Goal: Task Accomplishment & Management: Manage account settings

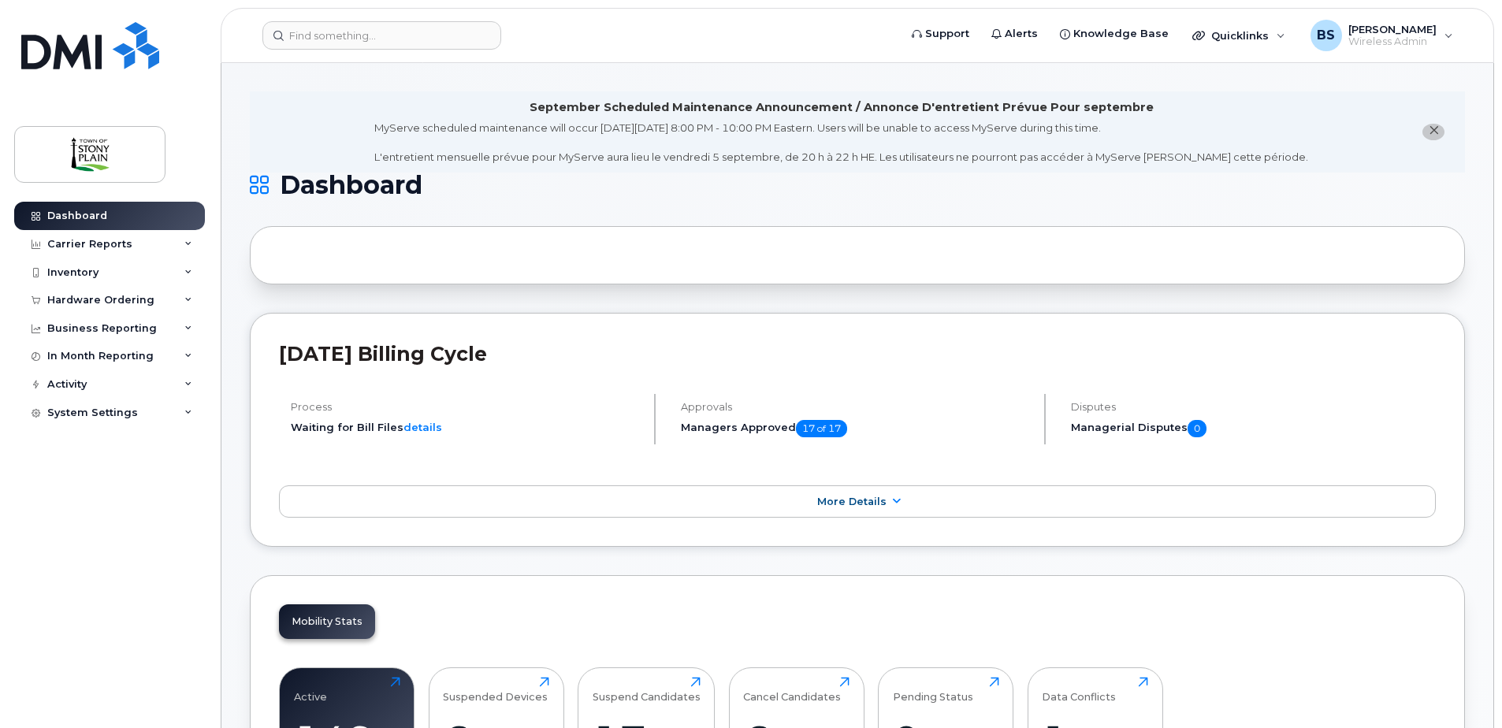
click at [428, 262] on div at bounding box center [857, 255] width 1215 height 58
click at [364, 40] on input at bounding box center [381, 35] width 239 height 28
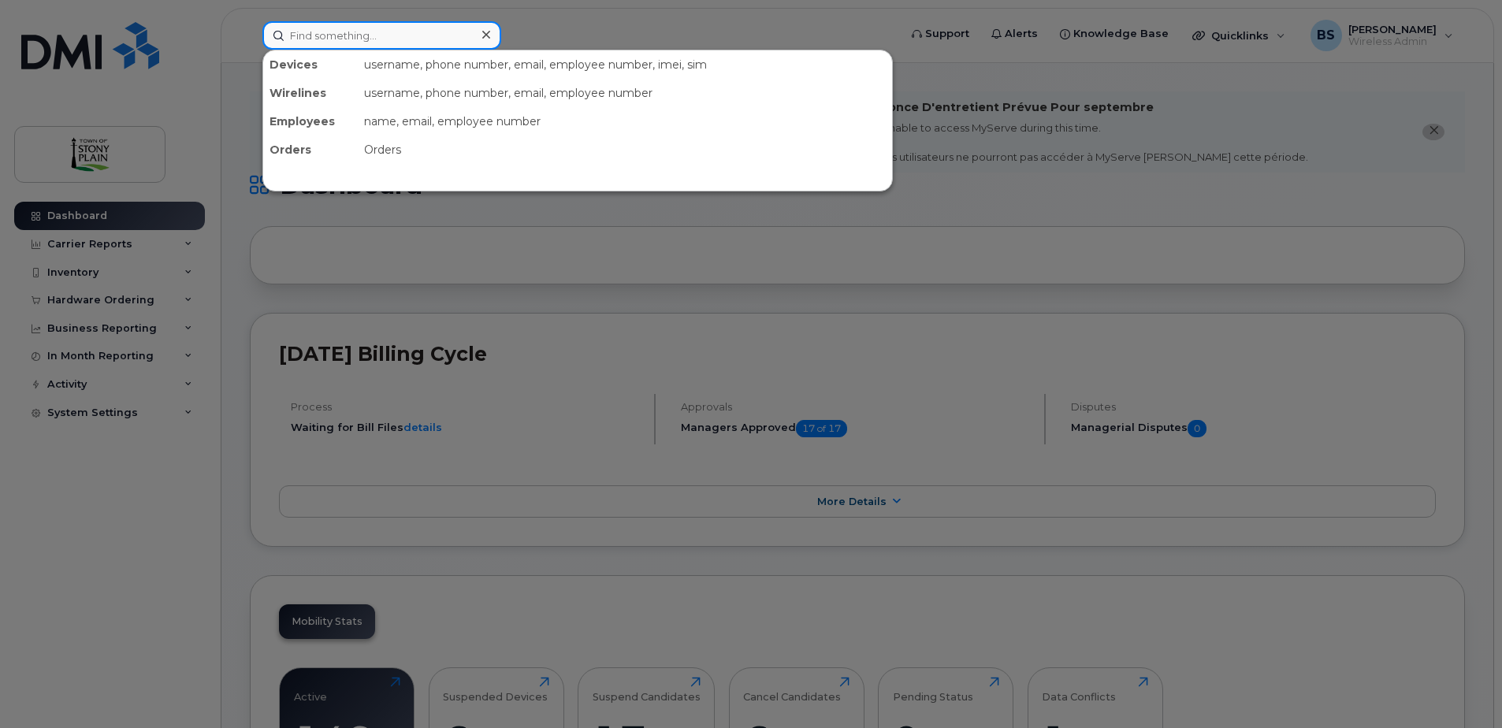
paste input "780-237-6956"
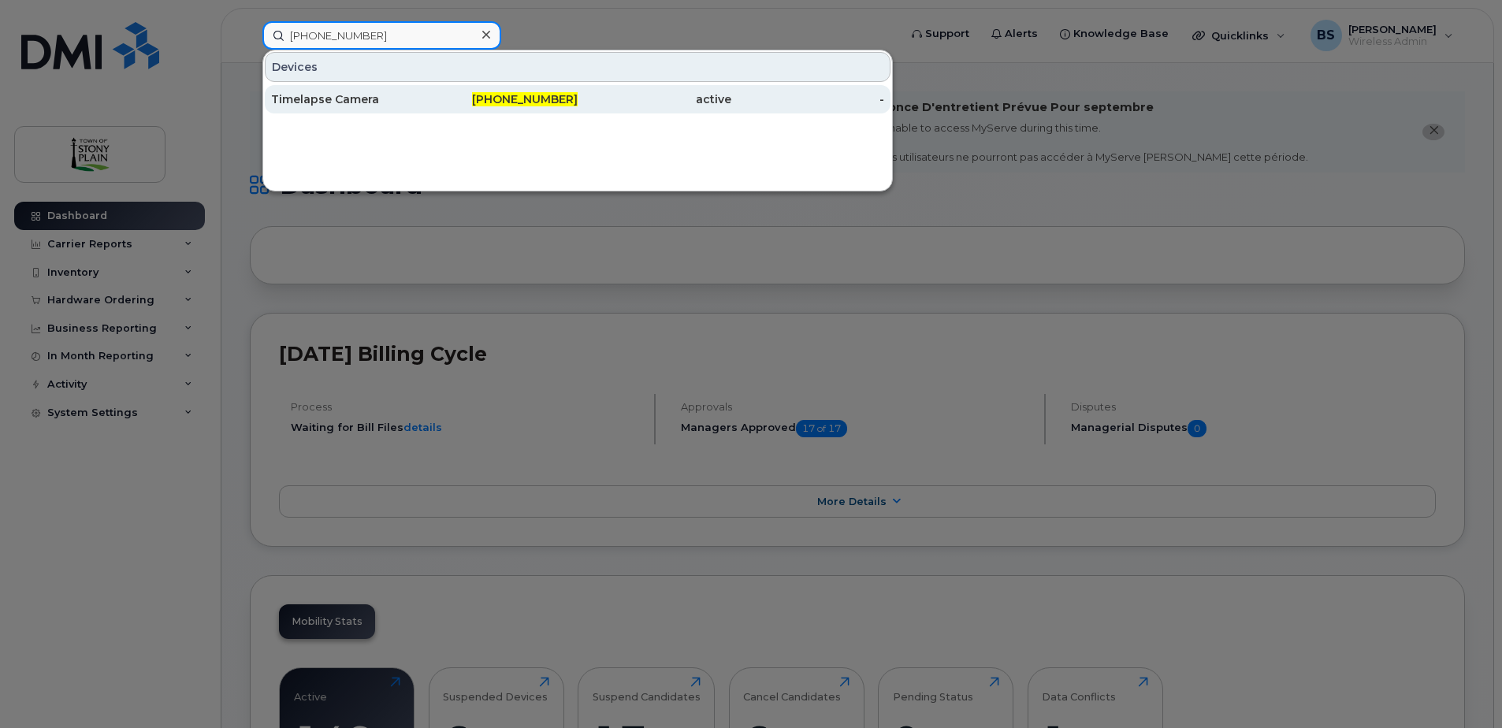
type input "780-237-6956"
click at [340, 102] on div "Timelapse Camera" at bounding box center [348, 99] width 154 height 16
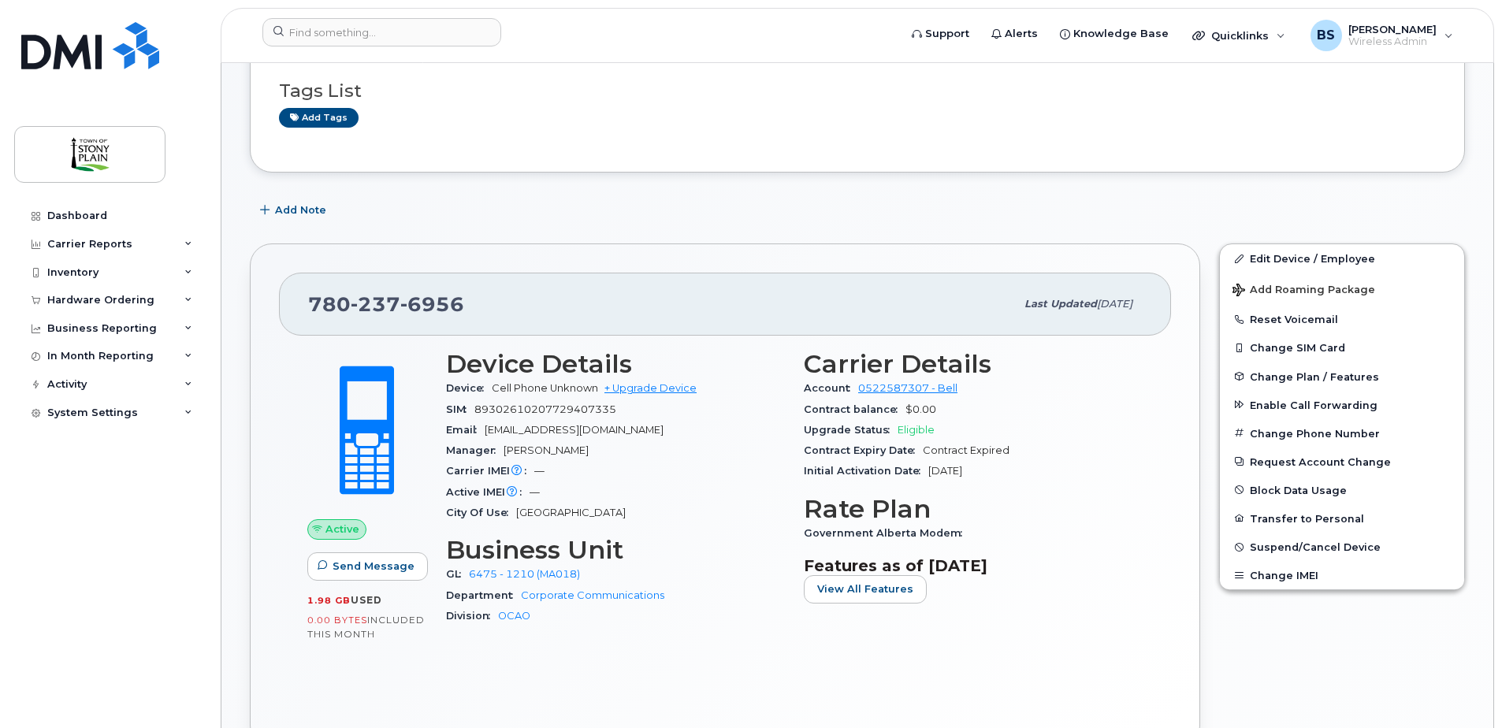
scroll to position [315, 0]
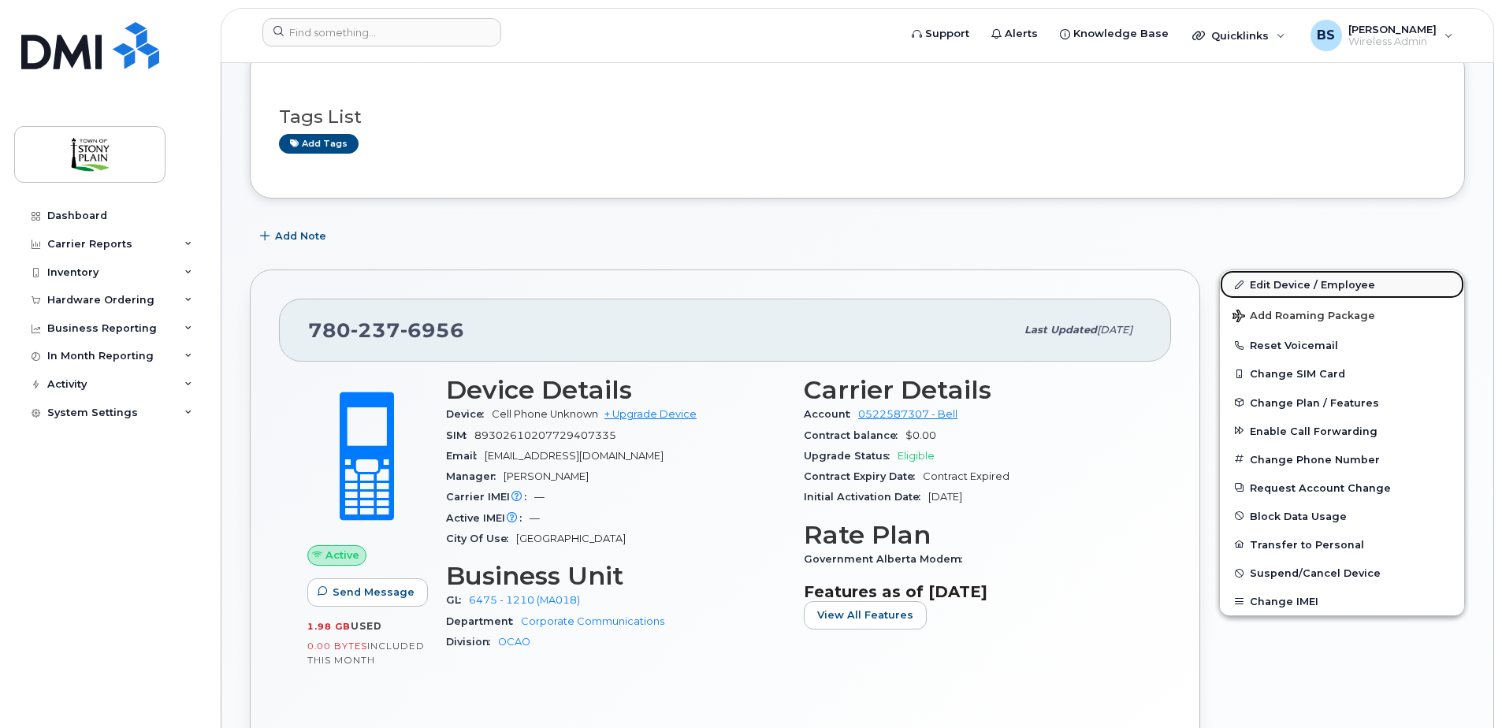
click at [1315, 285] on link "Edit Device / Employee" at bounding box center [1342, 284] width 244 height 28
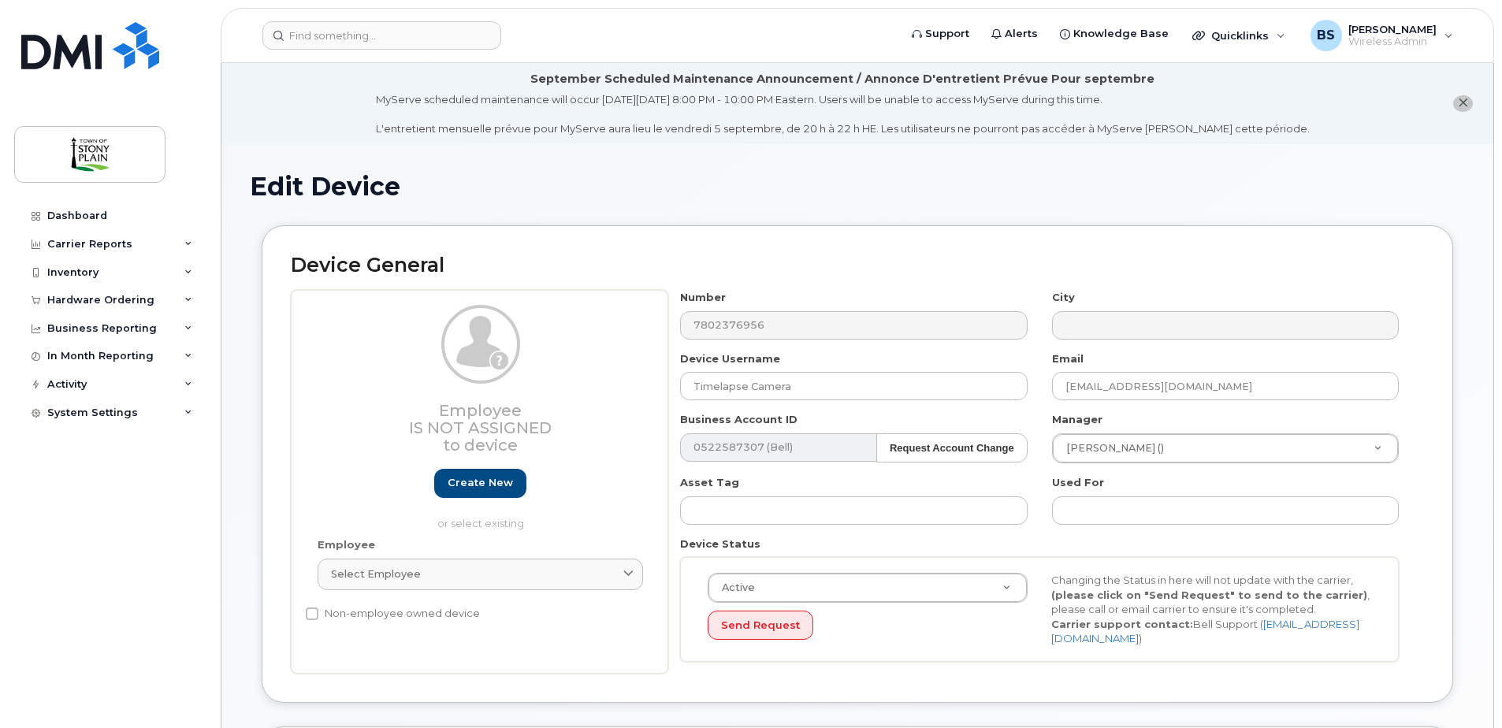
select select "35270653"
select select "661785"
select select "661807"
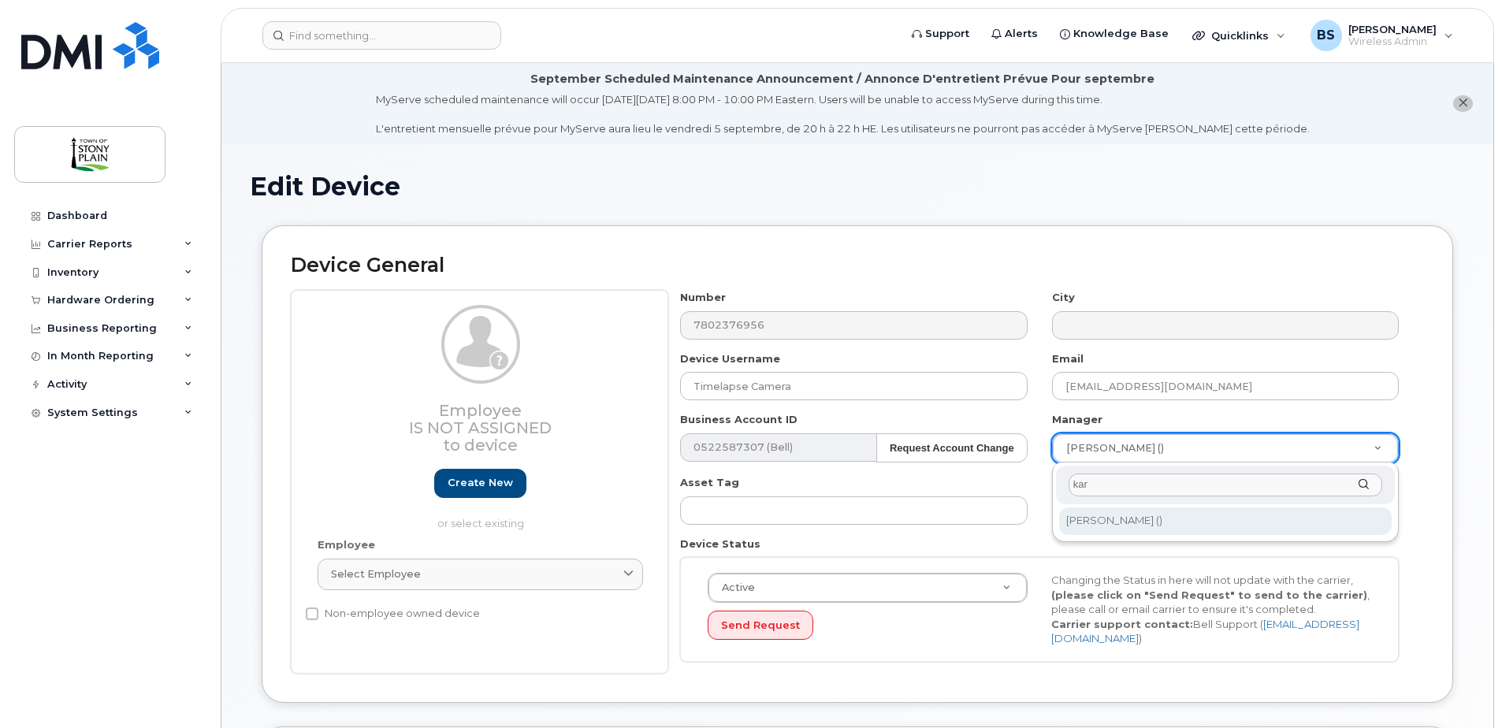
type input "kar"
type input "930161"
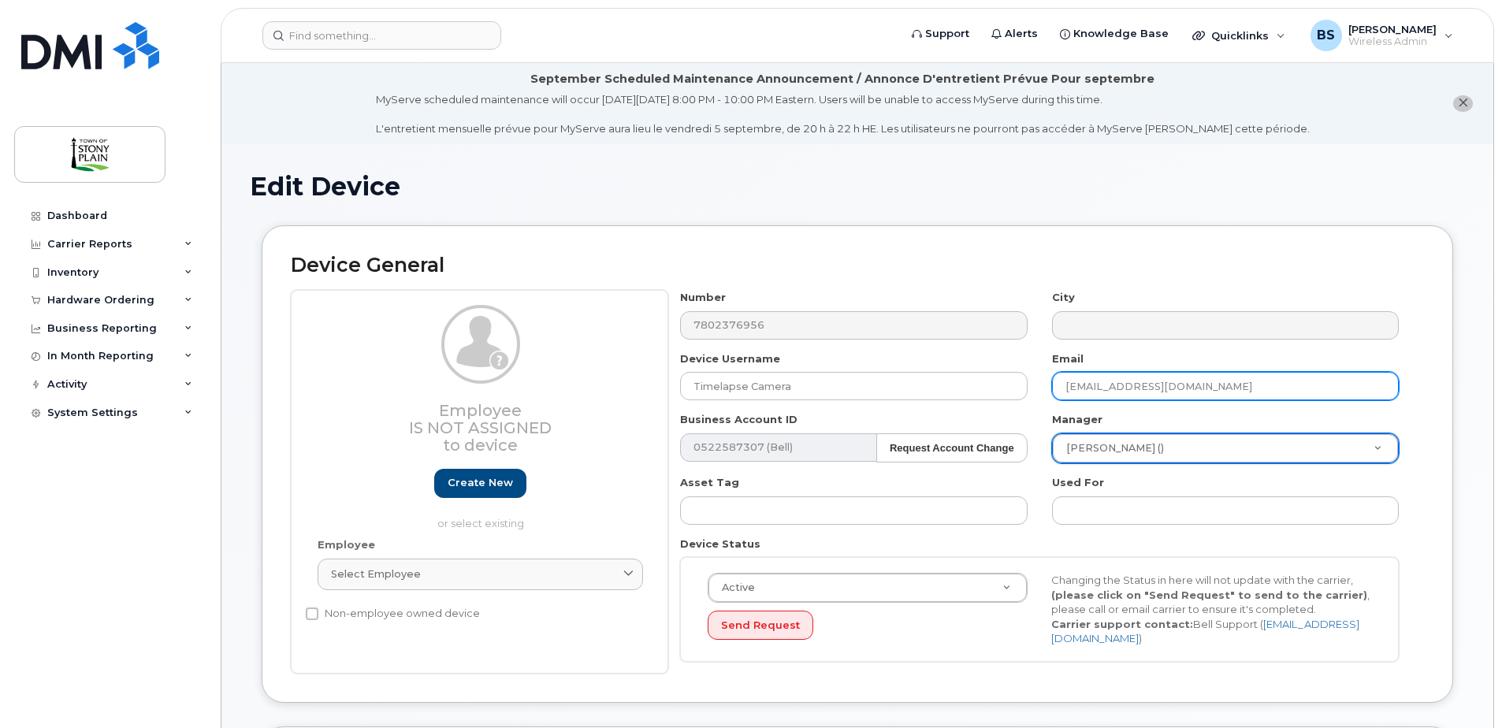
click at [1278, 391] on input "[EMAIL_ADDRESS][DOMAIN_NAME]" at bounding box center [1225, 386] width 347 height 28
drag, startPoint x: 1147, startPoint y: 388, endPoint x: 1029, endPoint y: 388, distance: 118.2
click at [1029, 388] on div "Number 7802376956 City Device Username Timelapse Camera Email SBarsbyBoisvert@s…" at bounding box center [1039, 482] width 743 height 384
type input "khill@stonyplain.com"
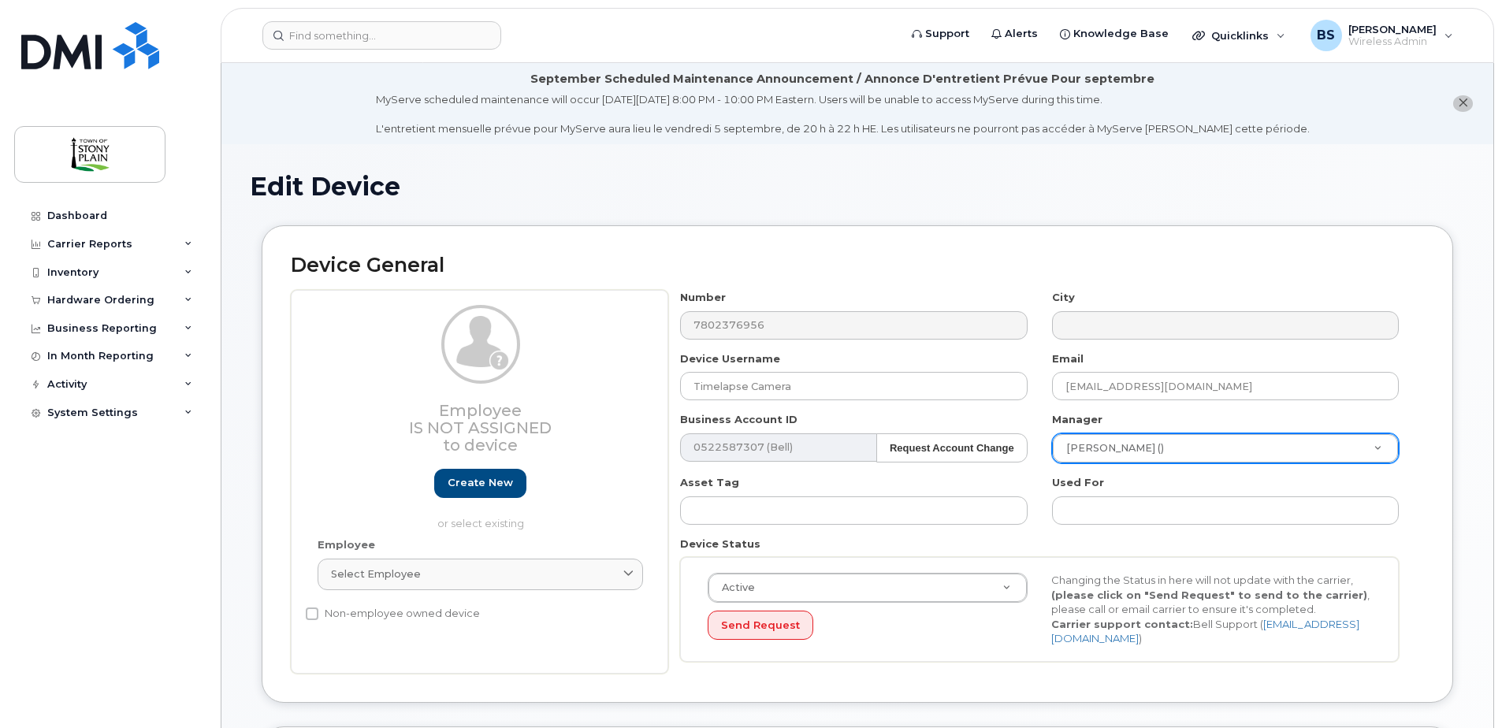
click at [1437, 485] on div "Device General Employee Is not assigned to device Create new or select existing…" at bounding box center [857, 463] width 1191 height 477
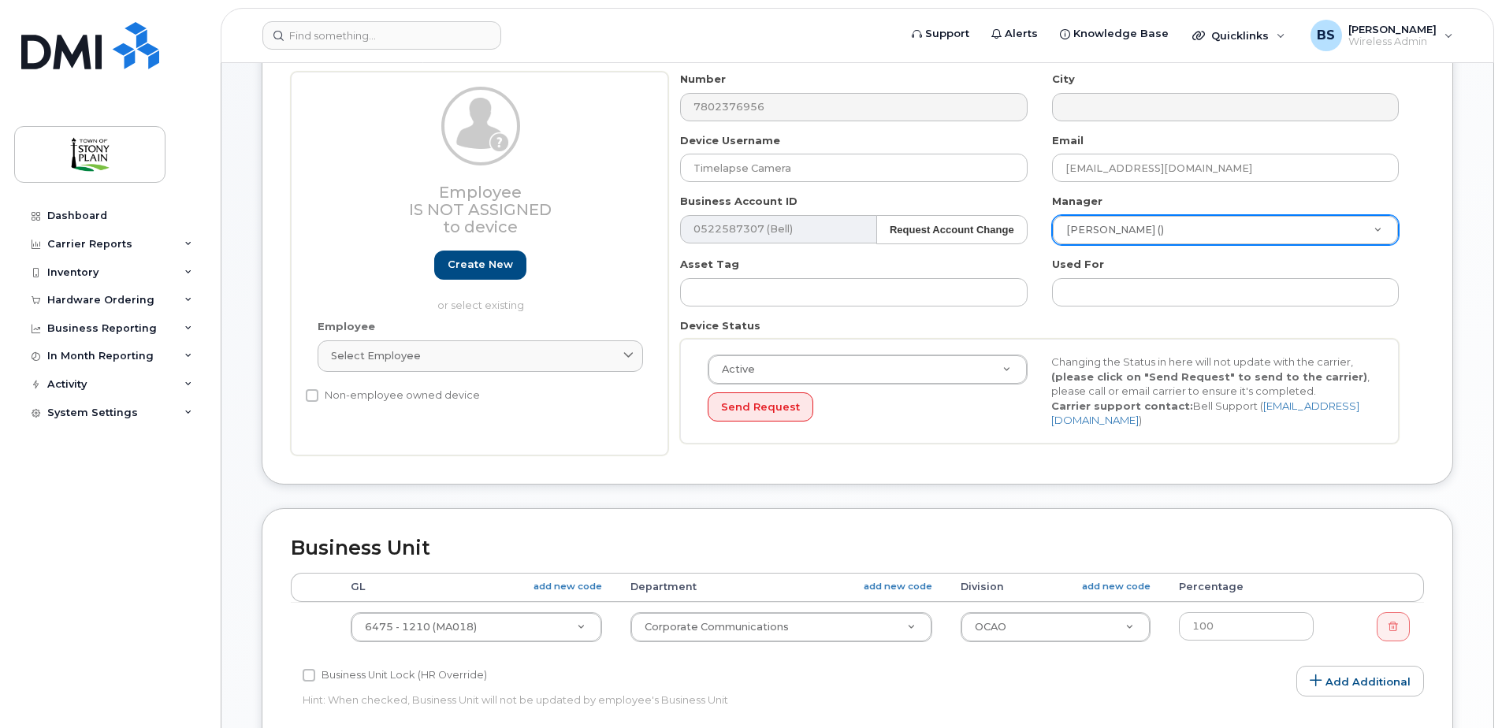
scroll to position [236, 0]
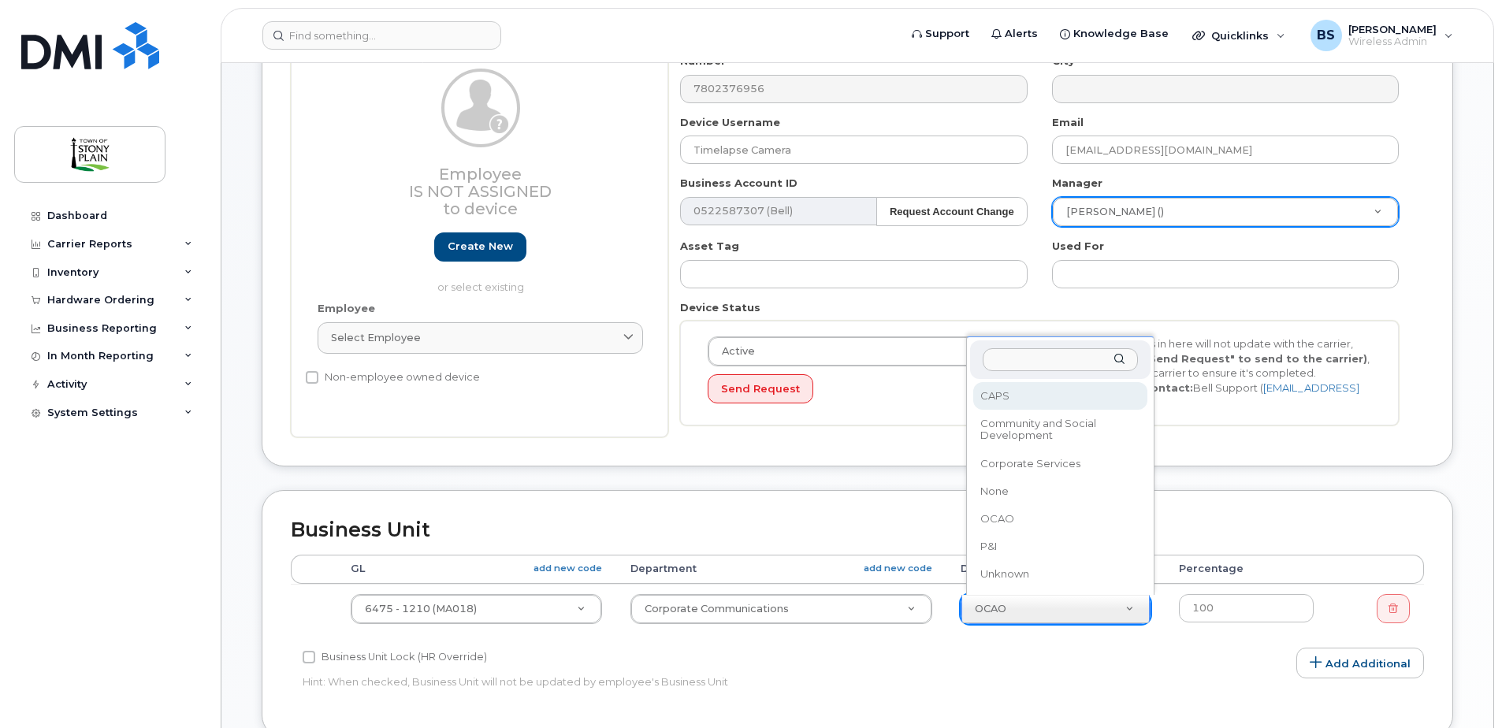
select select "661808"
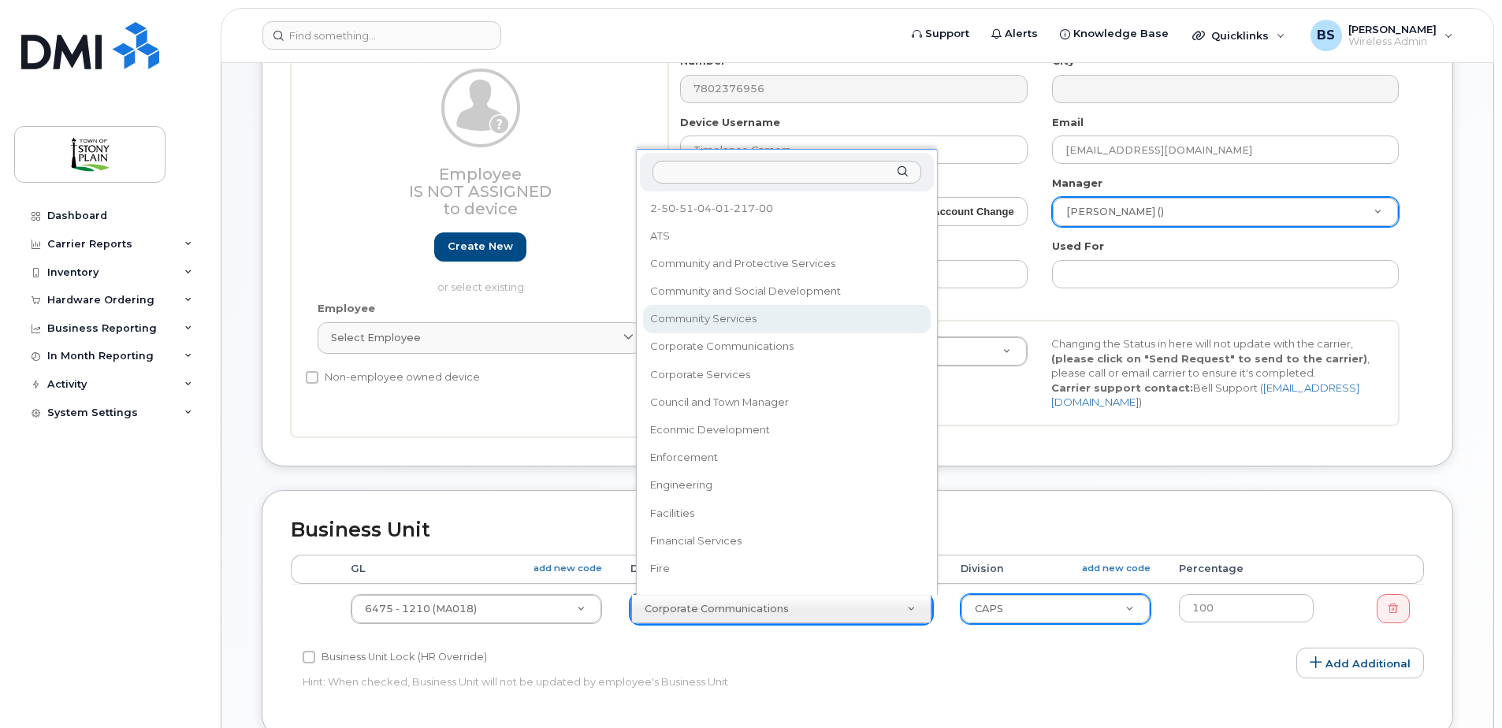
select select "661798"
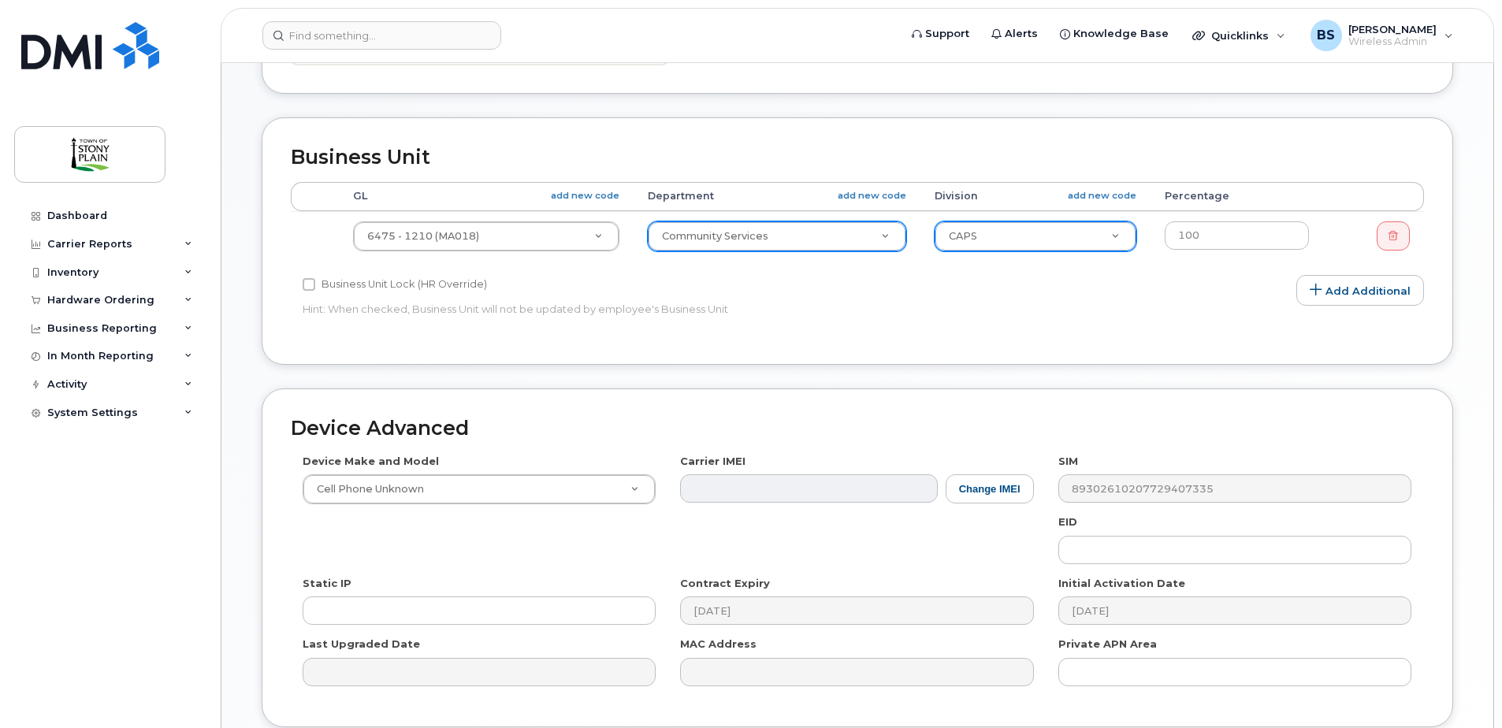
scroll to position [740, 0]
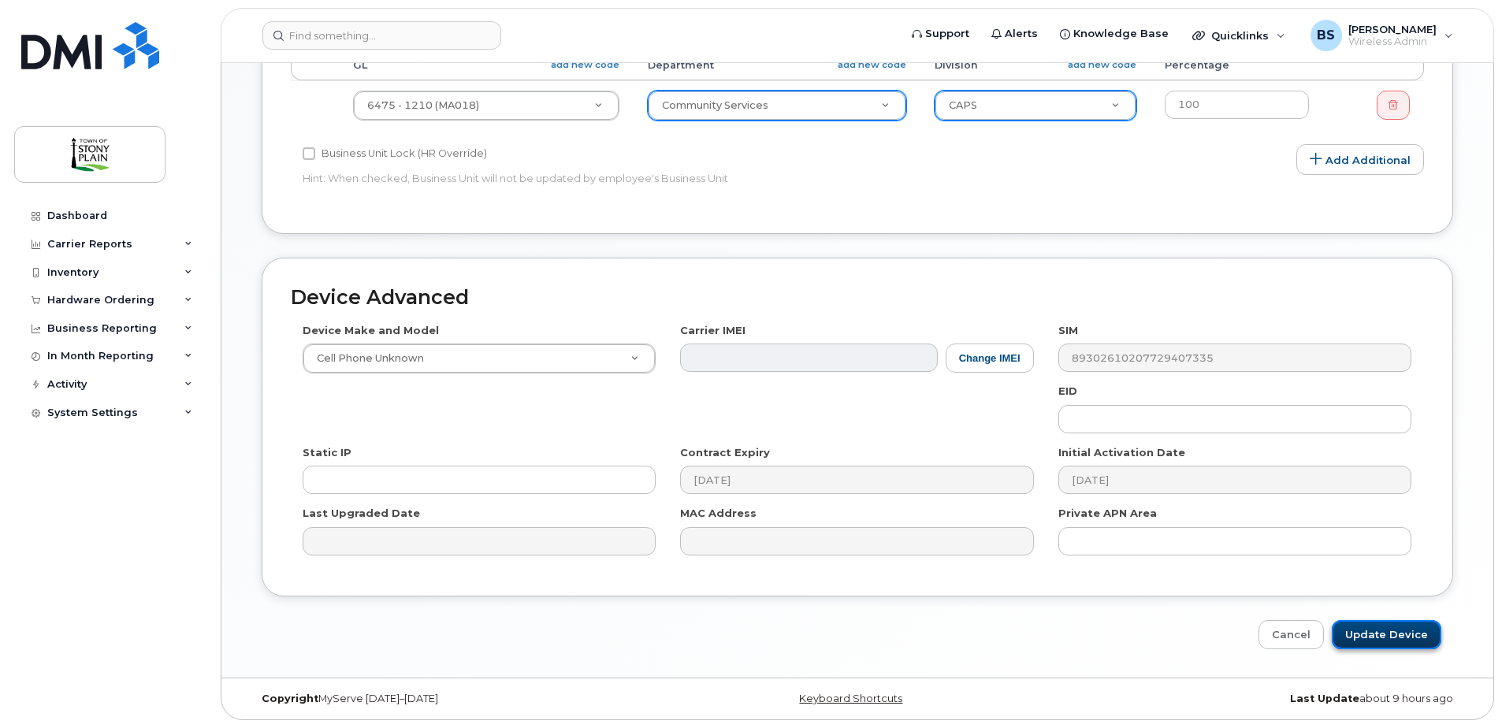
click at [1401, 631] on input "Update Device" at bounding box center [1387, 634] width 110 height 29
type input "Saving..."
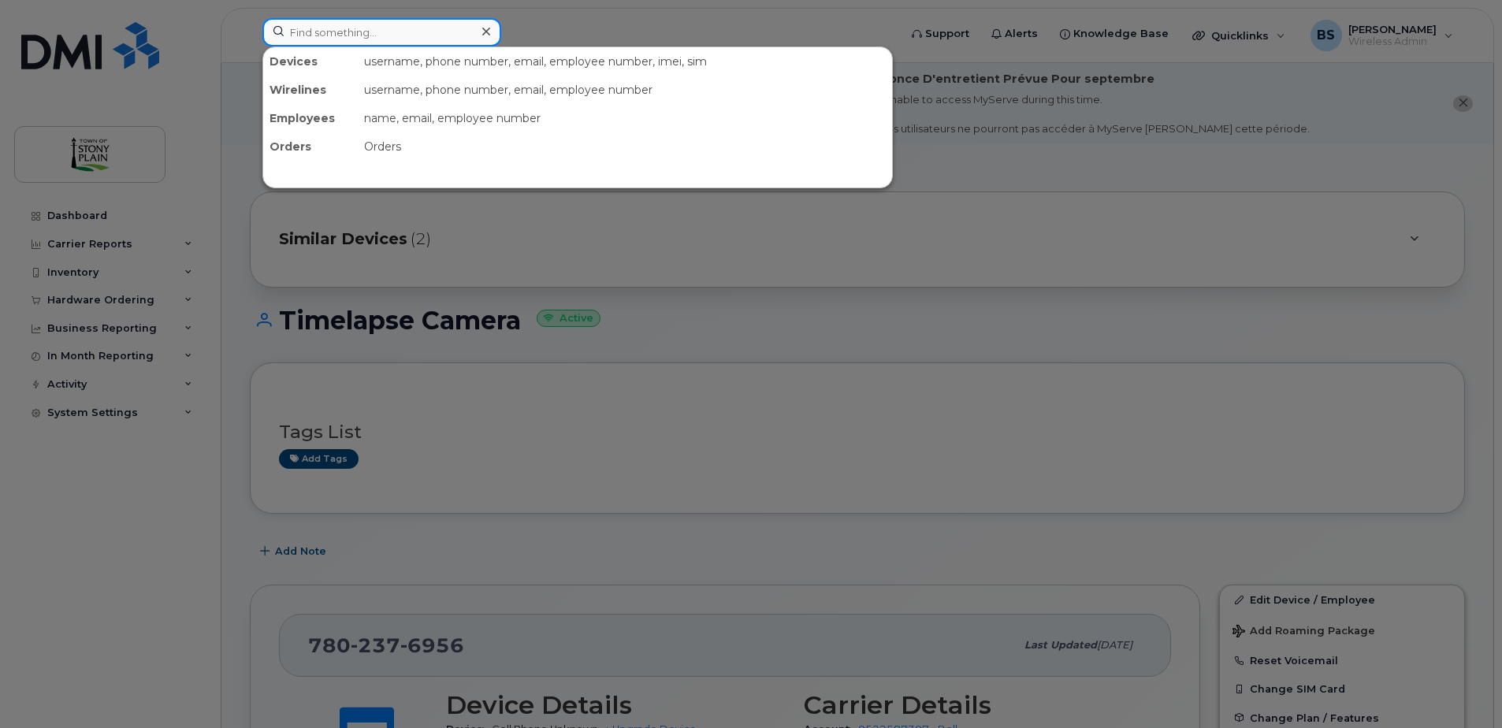
click at [349, 37] on input at bounding box center [381, 32] width 239 height 28
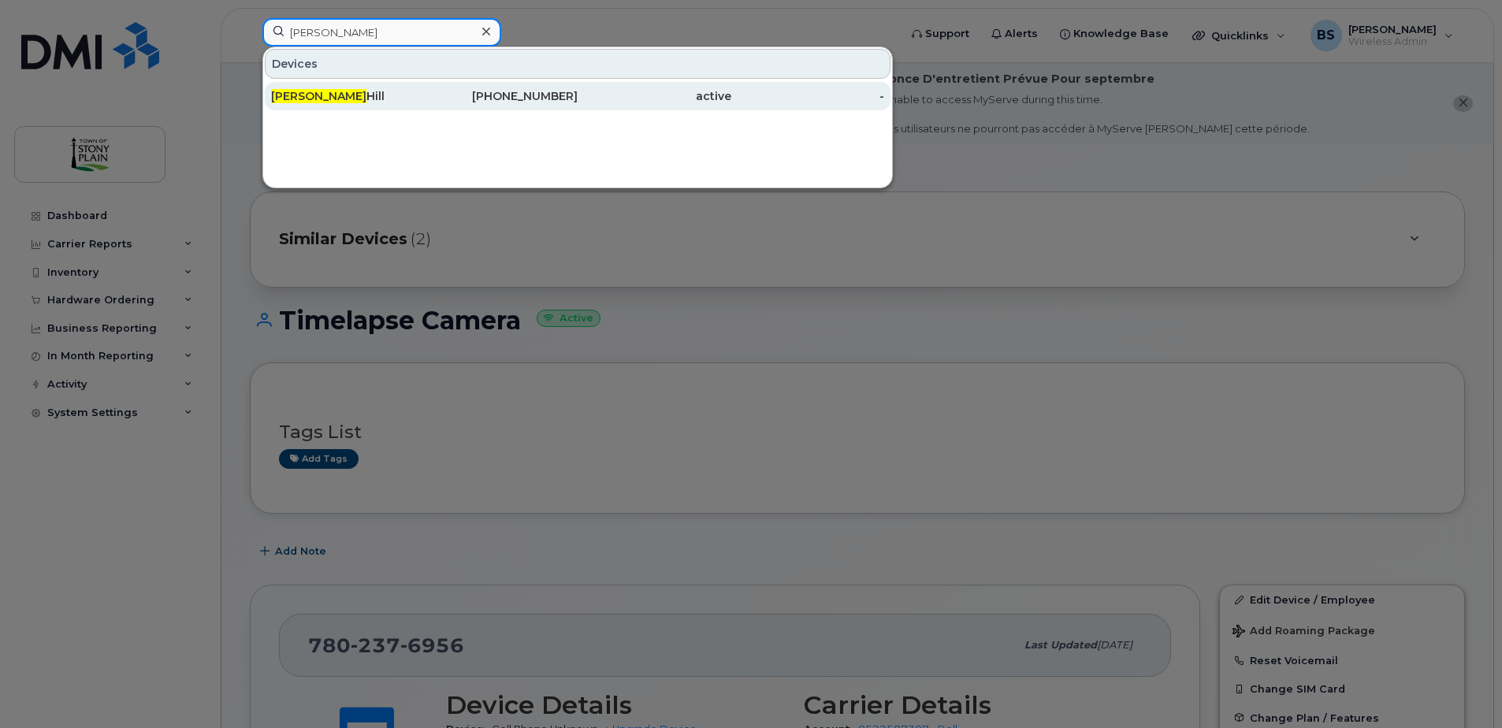
type input "[PERSON_NAME]"
click at [319, 99] on div "Karl Hill" at bounding box center [348, 96] width 154 height 16
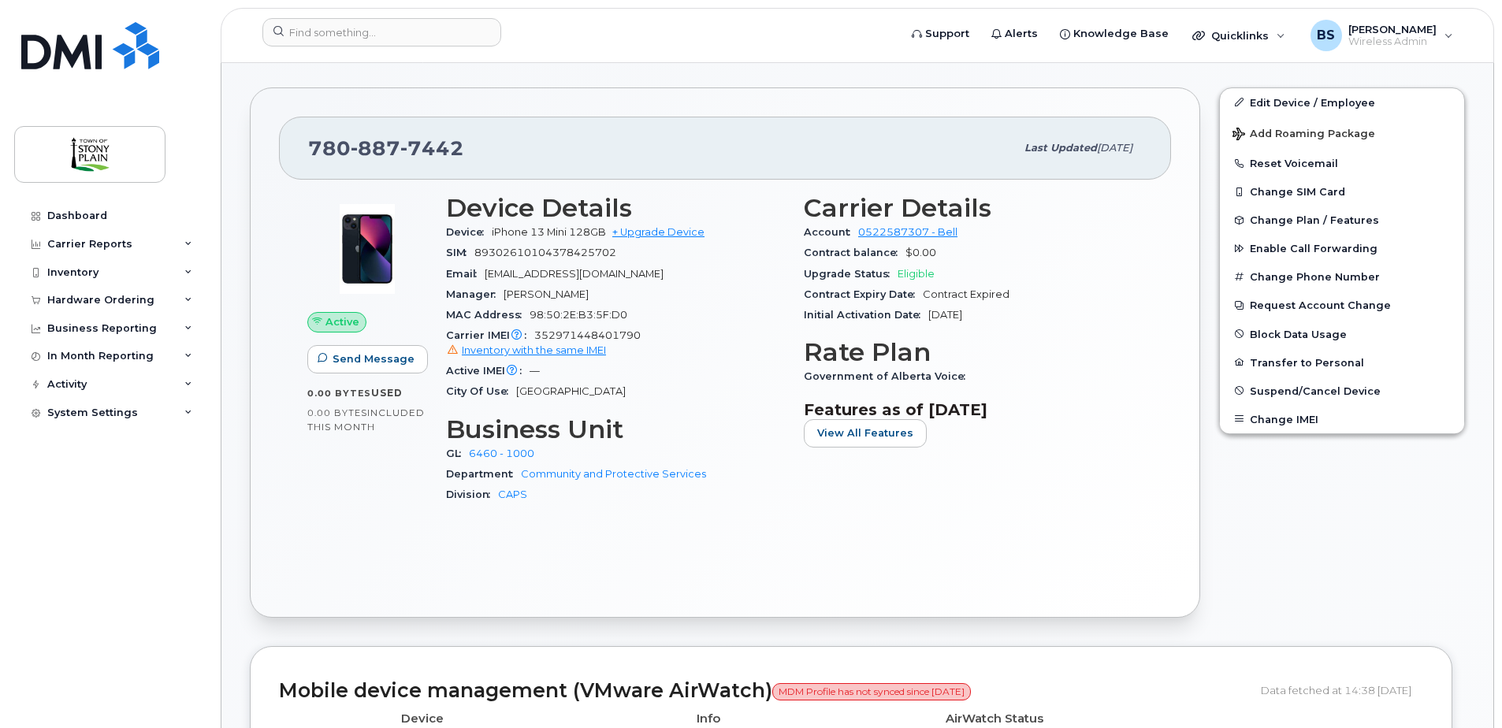
scroll to position [394, 0]
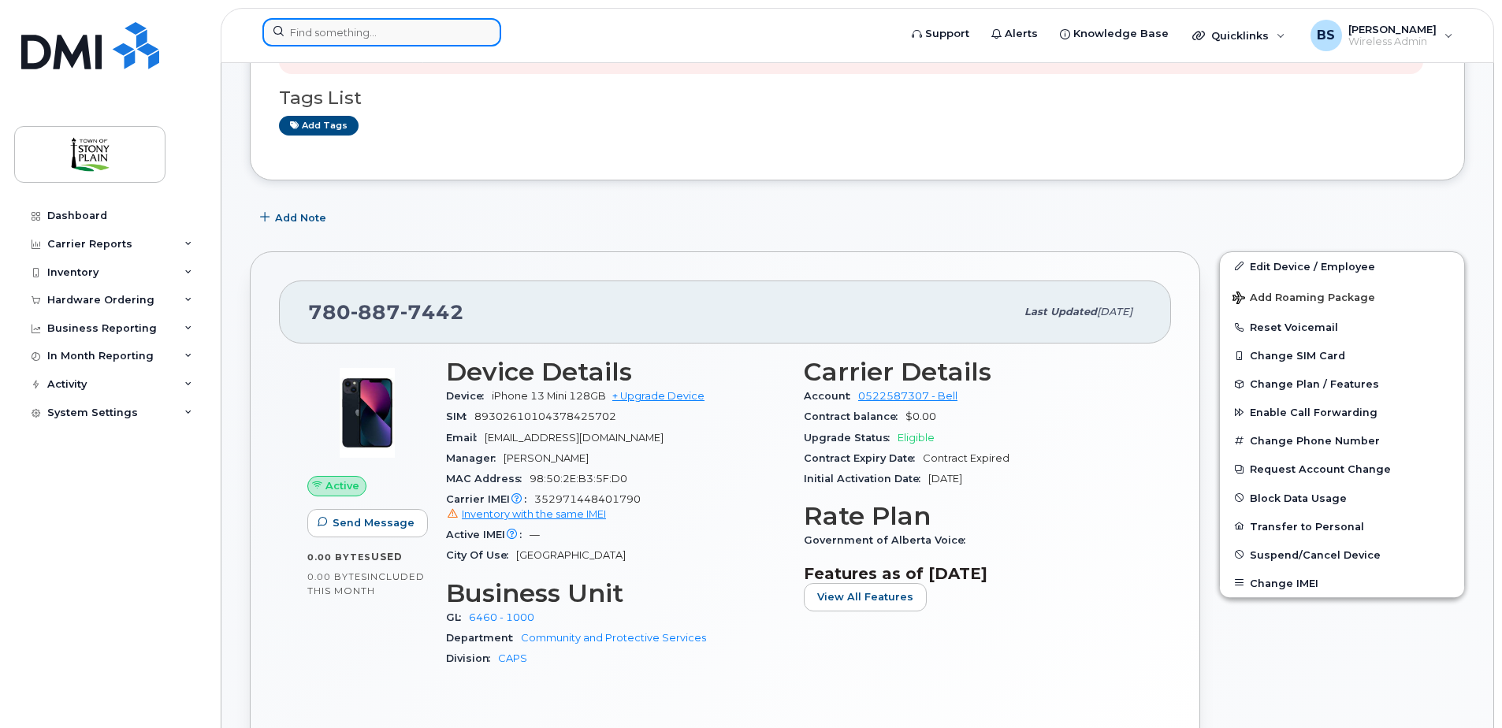
click at [362, 37] on input at bounding box center [381, 32] width 239 height 28
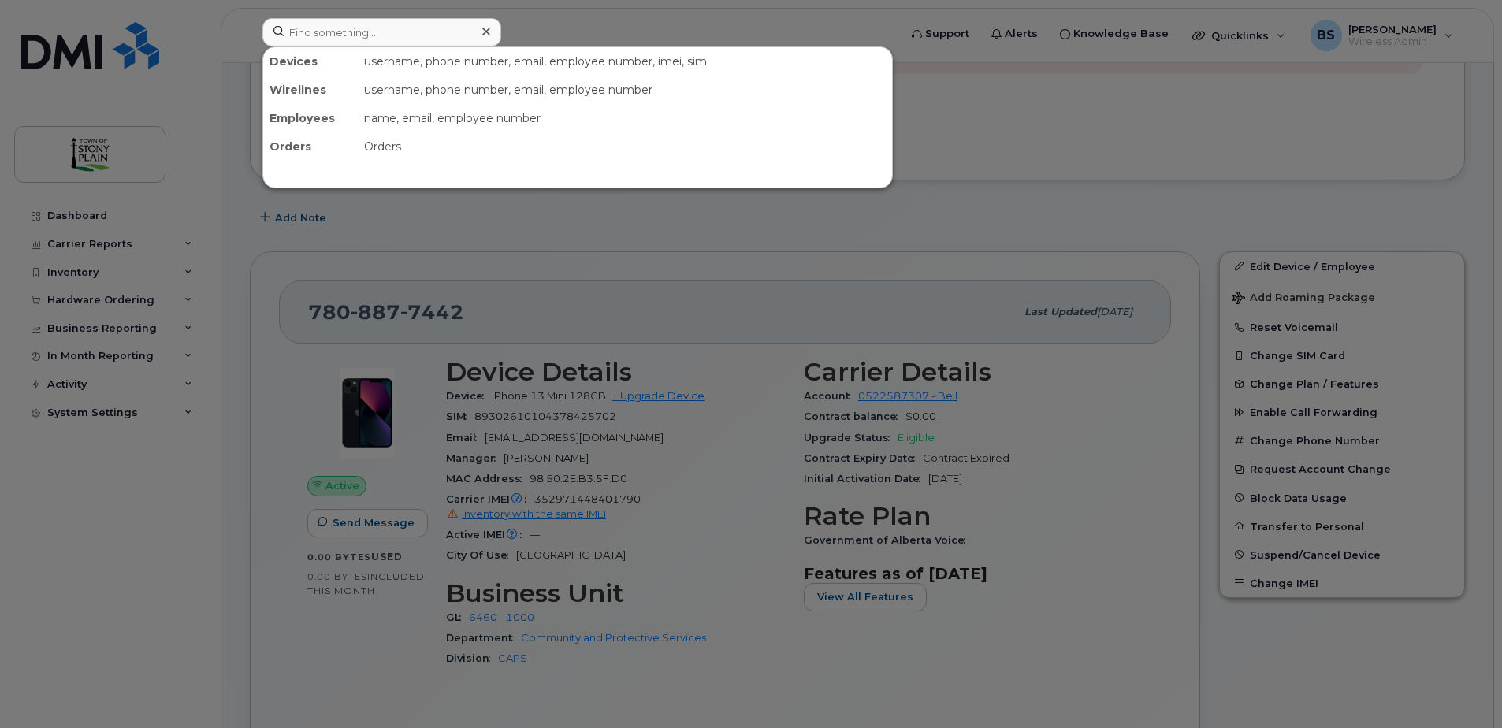
click at [991, 114] on div at bounding box center [751, 364] width 1502 height 728
click at [381, 25] on input at bounding box center [381, 32] width 239 height 28
click at [341, 34] on input at bounding box center [381, 32] width 239 height 28
paste input "780-237-6956"
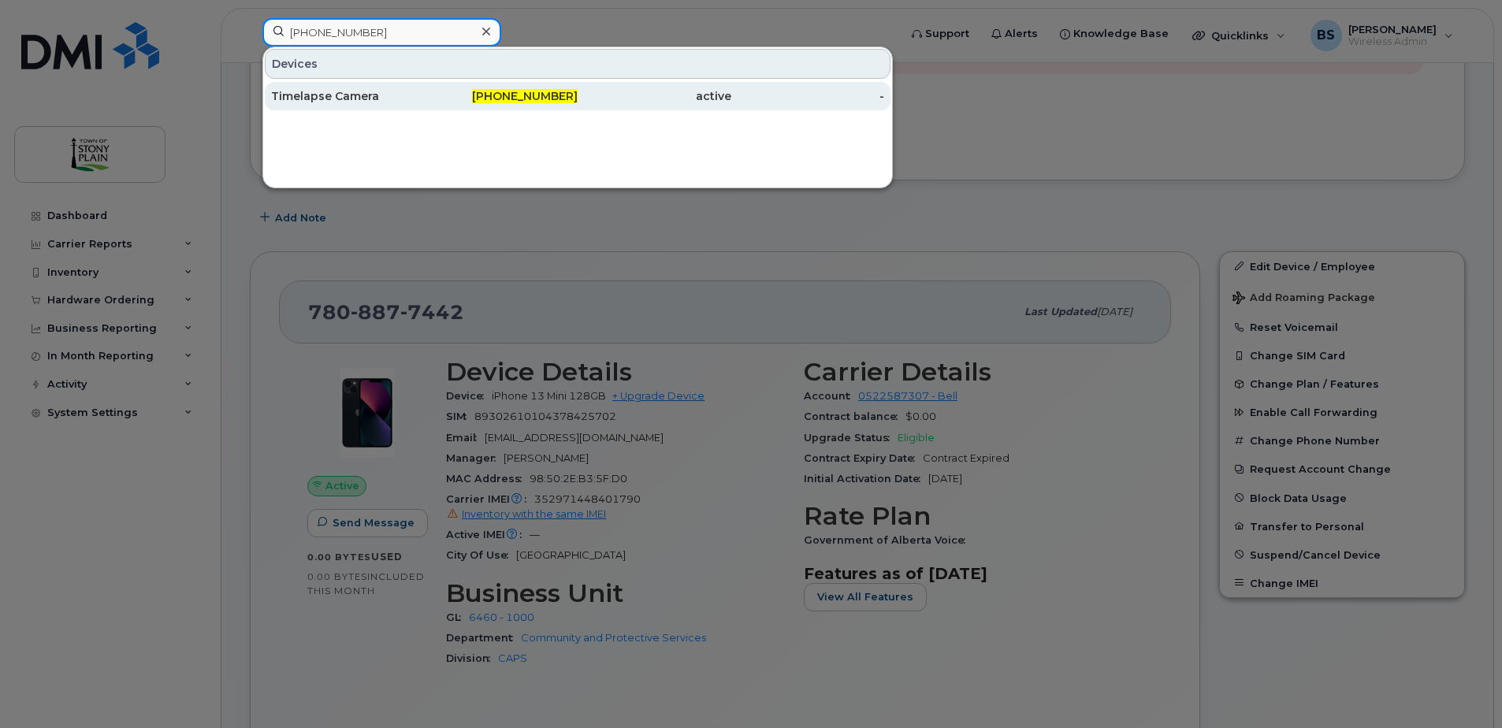
type input "780-237-6956"
click at [415, 107] on div "Timelapse Camera" at bounding box center [348, 96] width 154 height 28
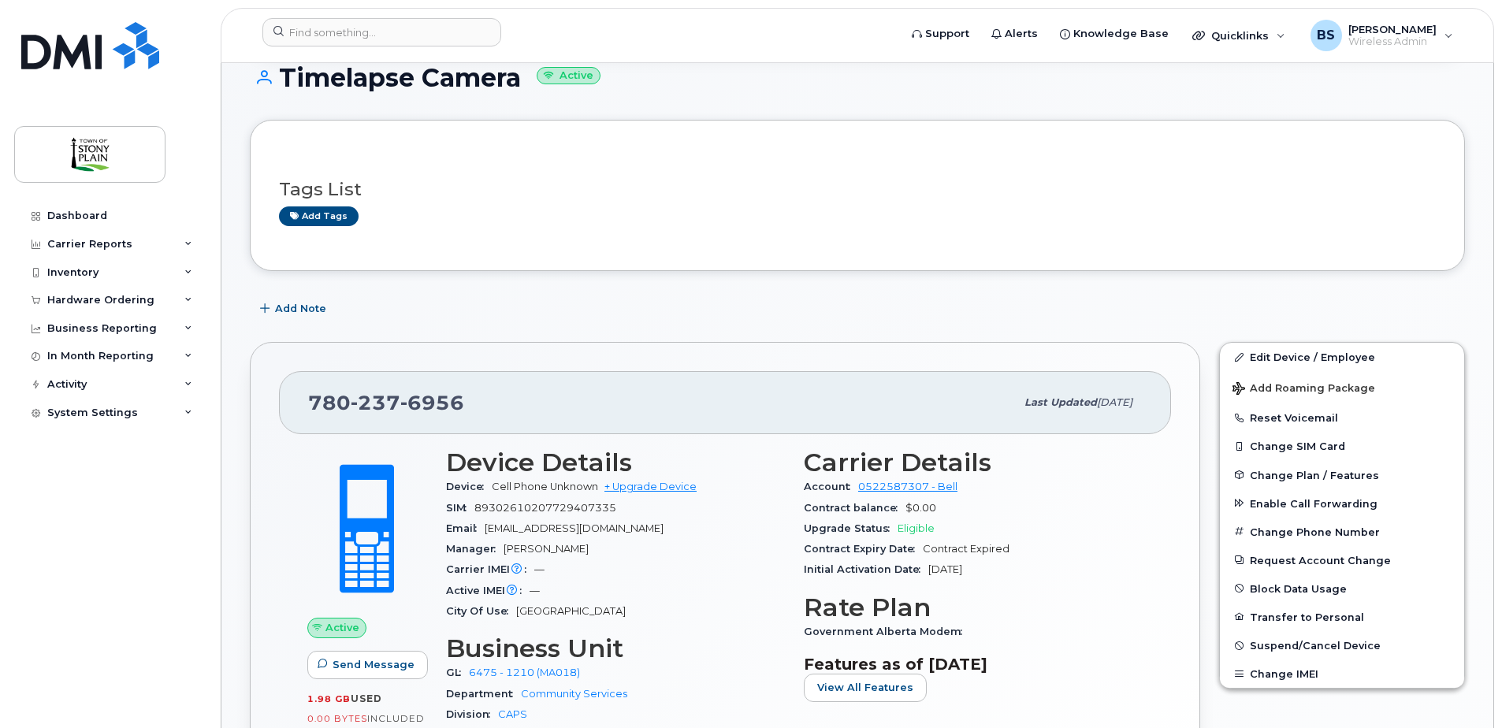
scroll to position [236, 0]
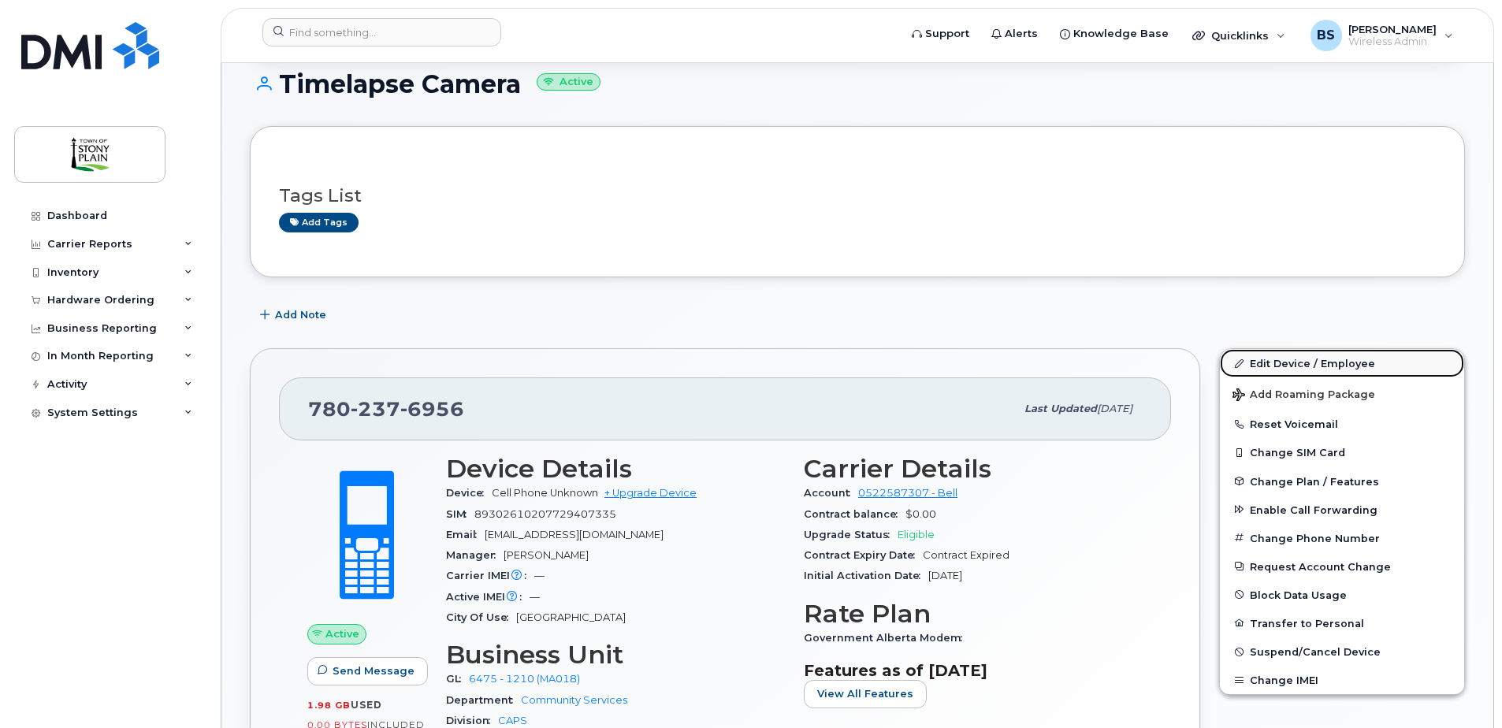
click at [1321, 367] on link "Edit Device / Employee" at bounding box center [1342, 363] width 244 height 28
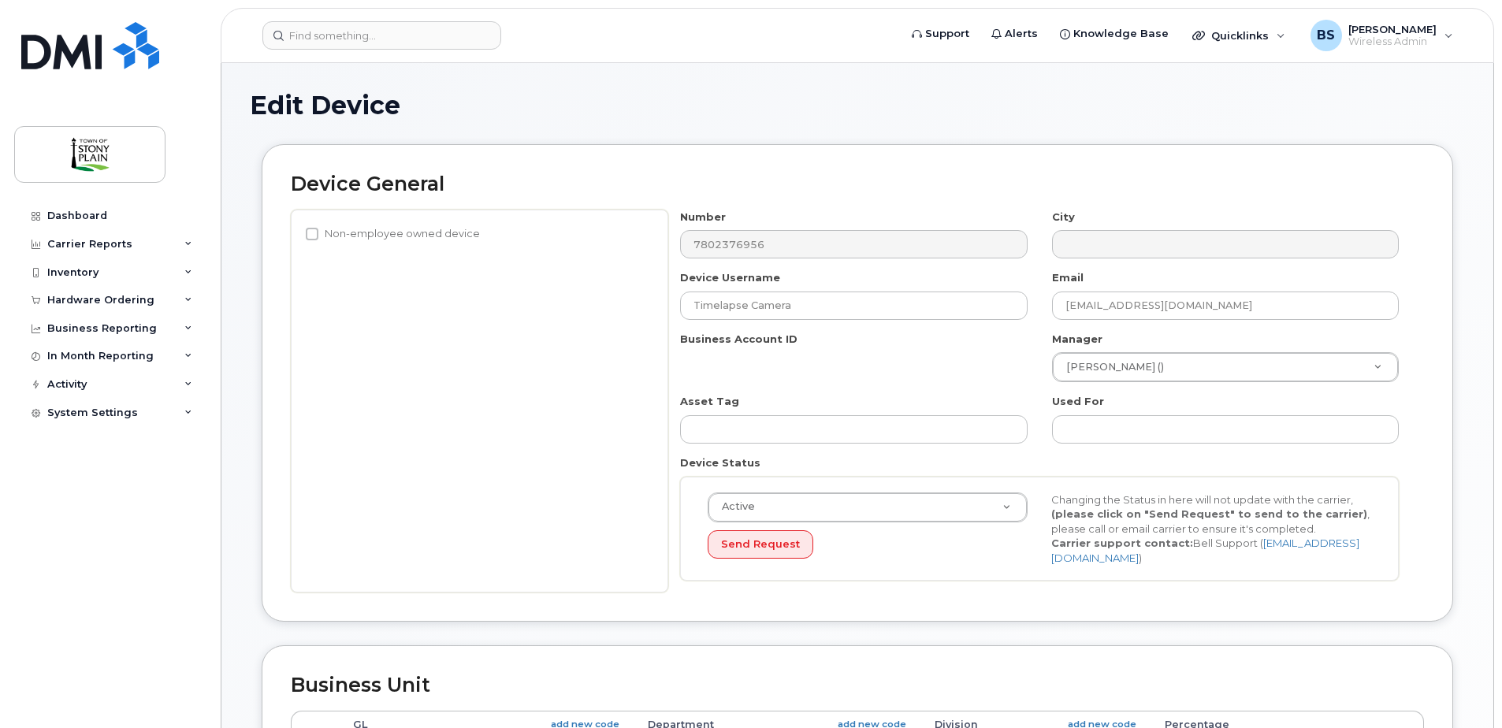
select select "35270653"
select select "661798"
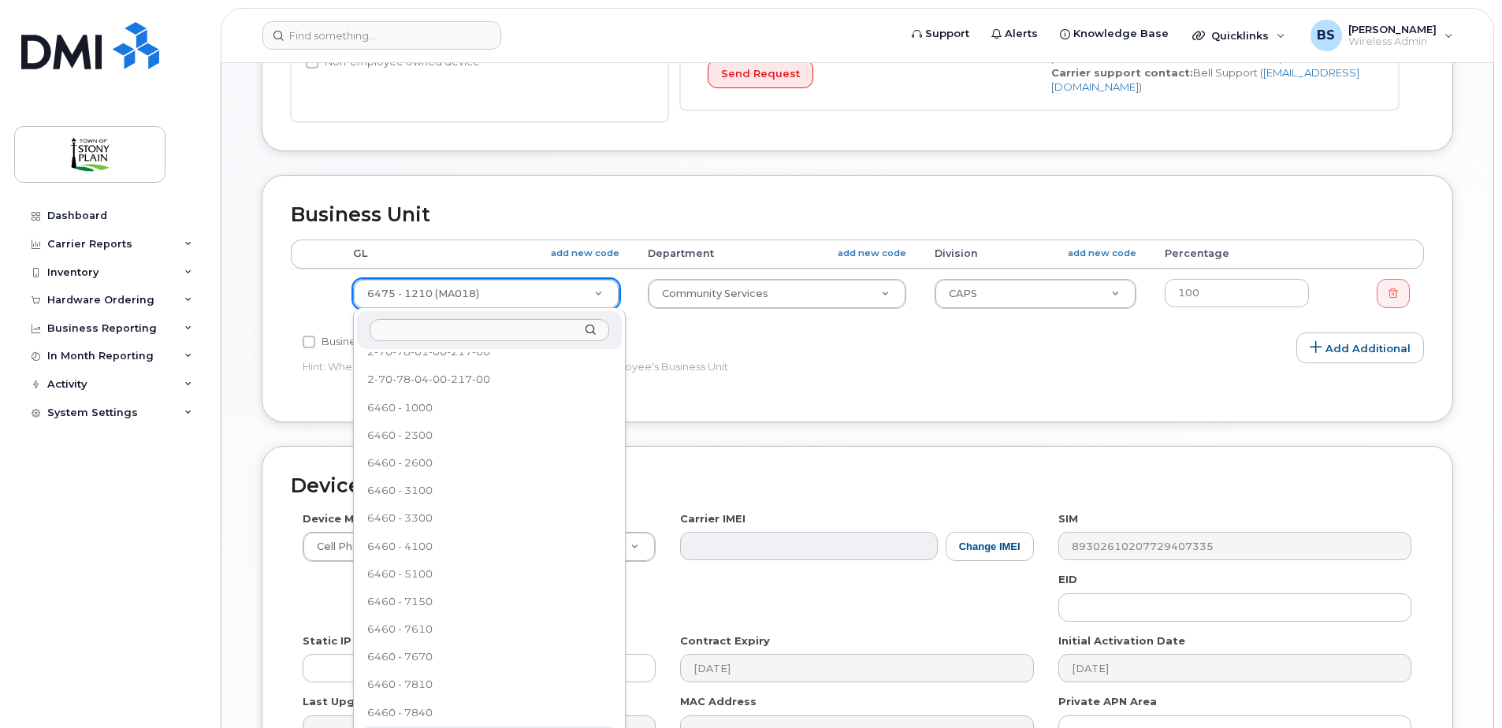
scroll to position [916, 0]
select select "35270652"
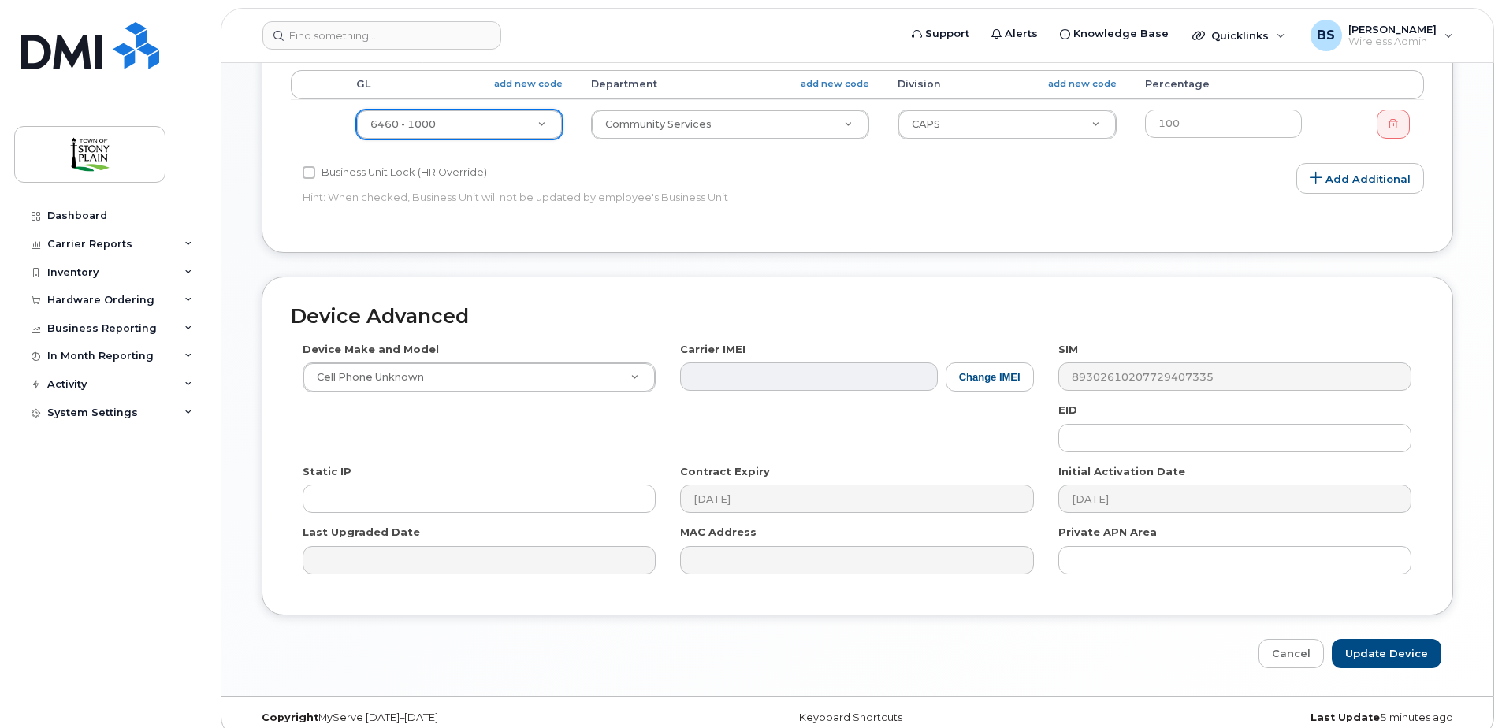
scroll to position [740, 0]
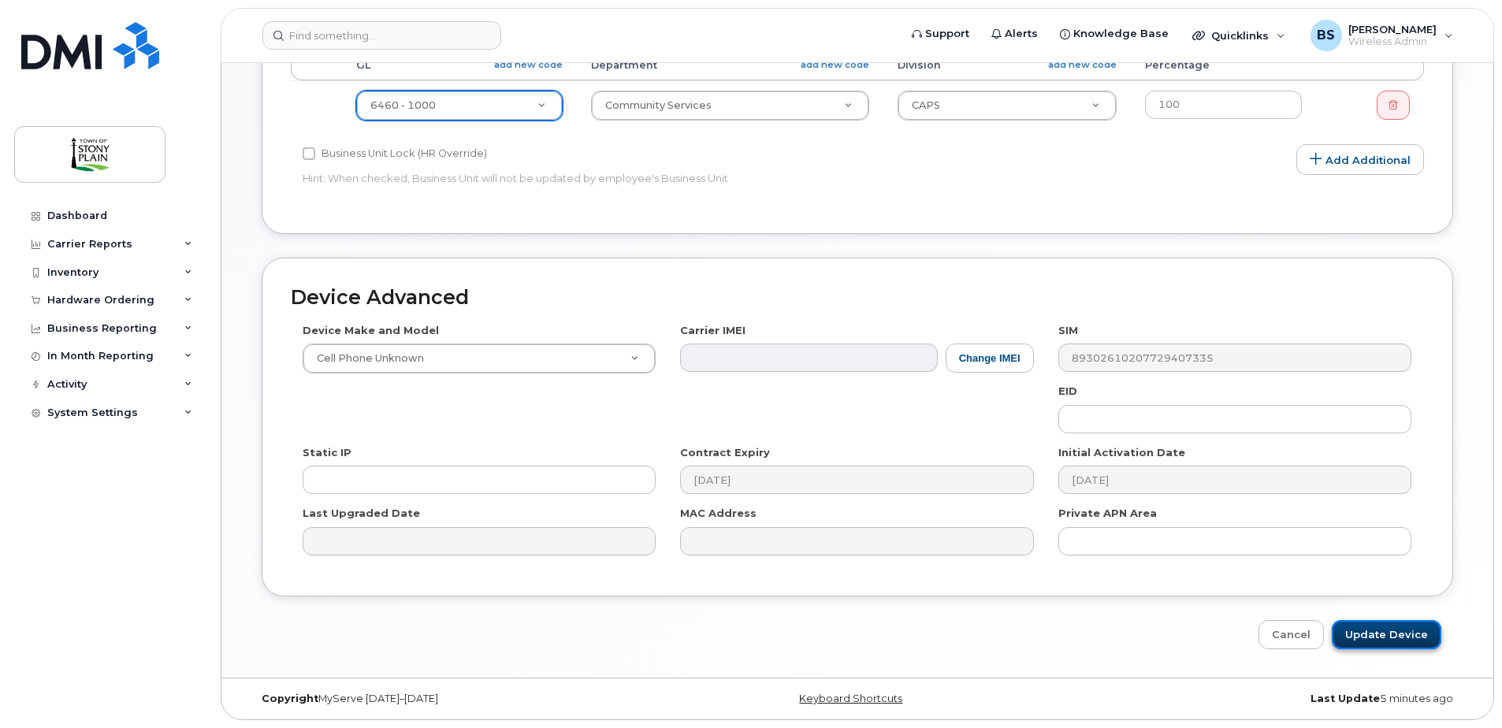
click at [1389, 632] on input "Update Device" at bounding box center [1387, 634] width 110 height 29
type input "Saving..."
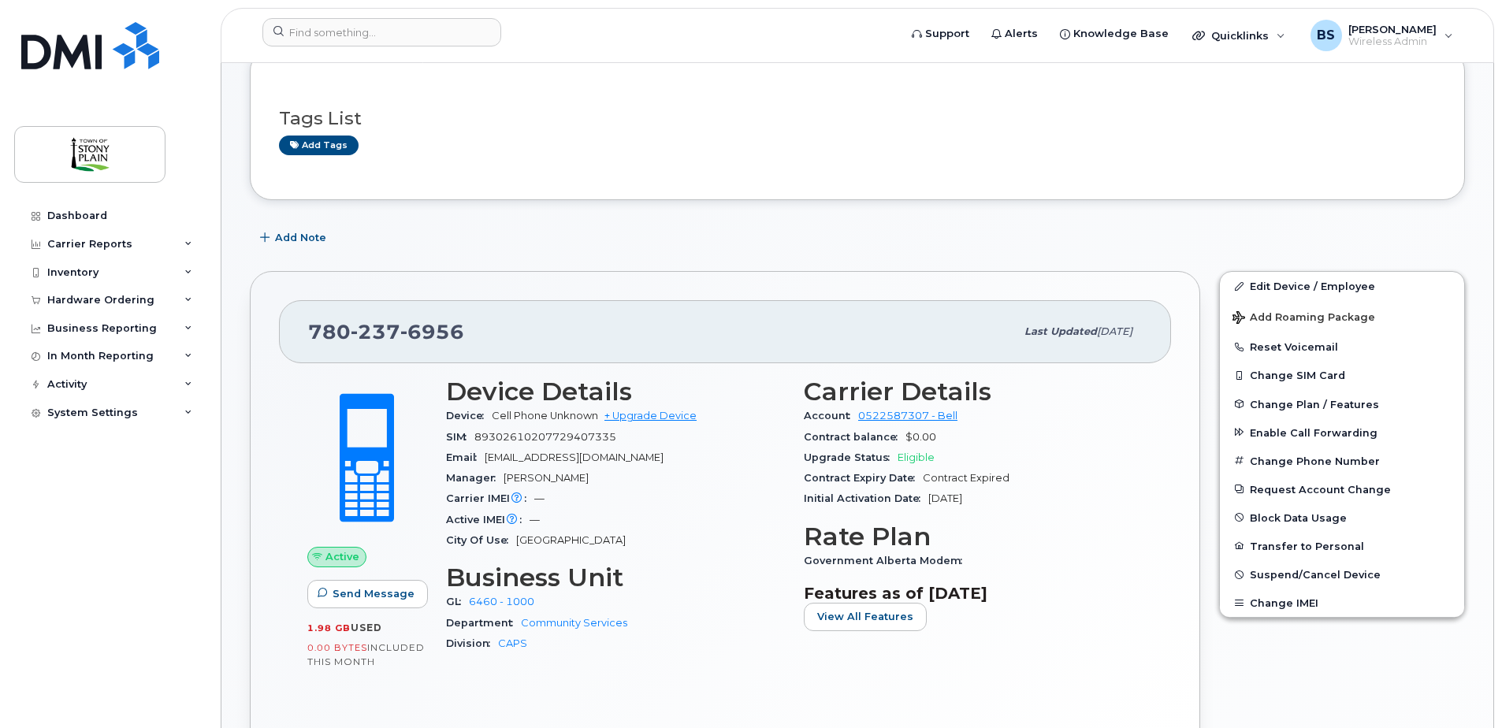
scroll to position [315, 0]
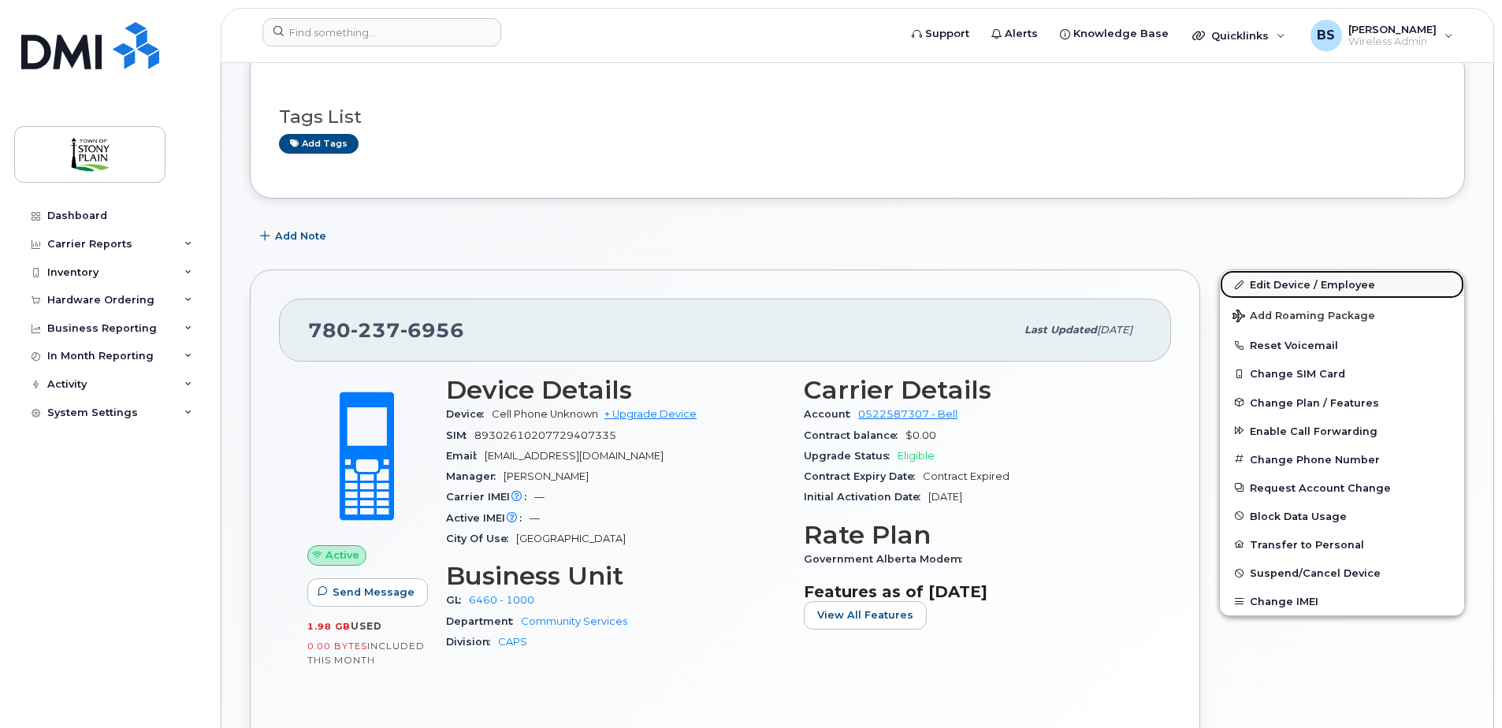
click at [1322, 282] on link "Edit Device / Employee" at bounding box center [1342, 284] width 244 height 28
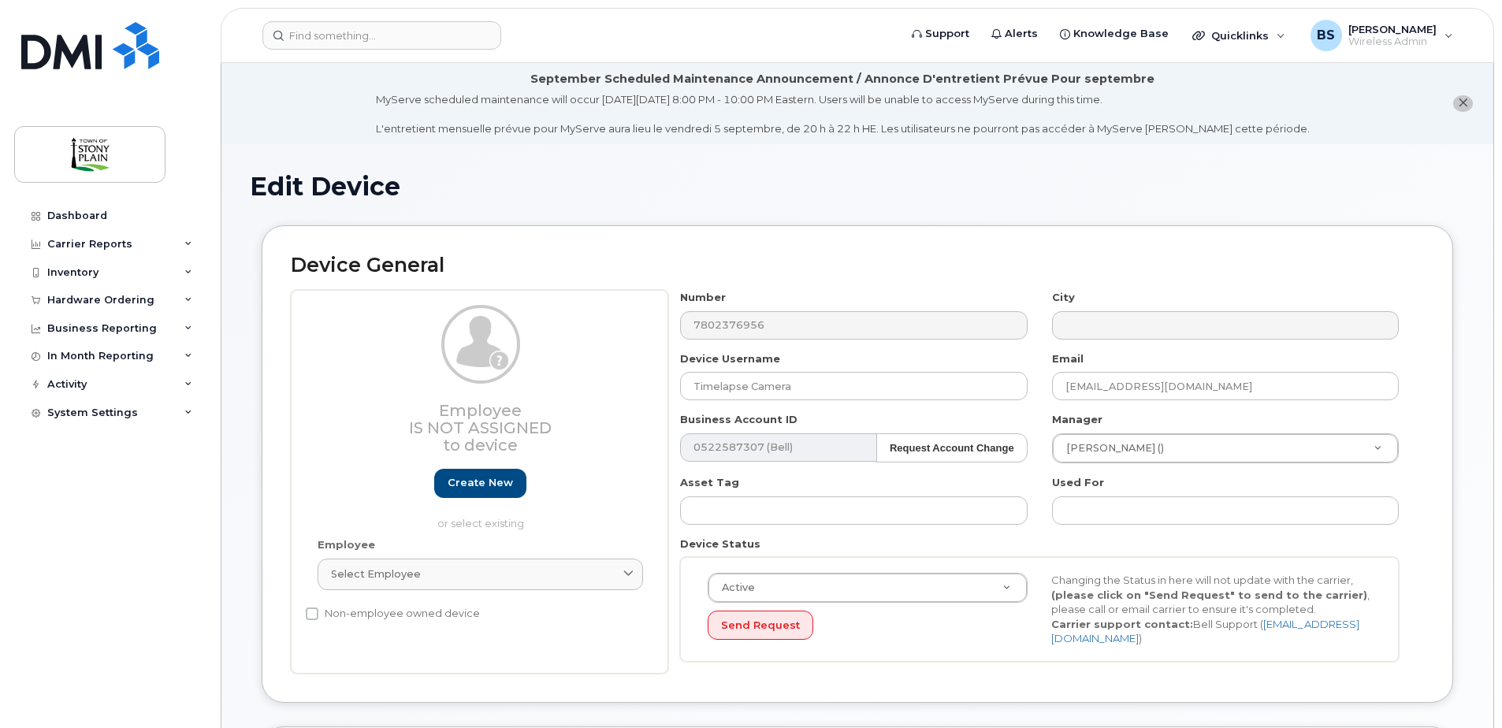
select select "35270652"
select select "661798"
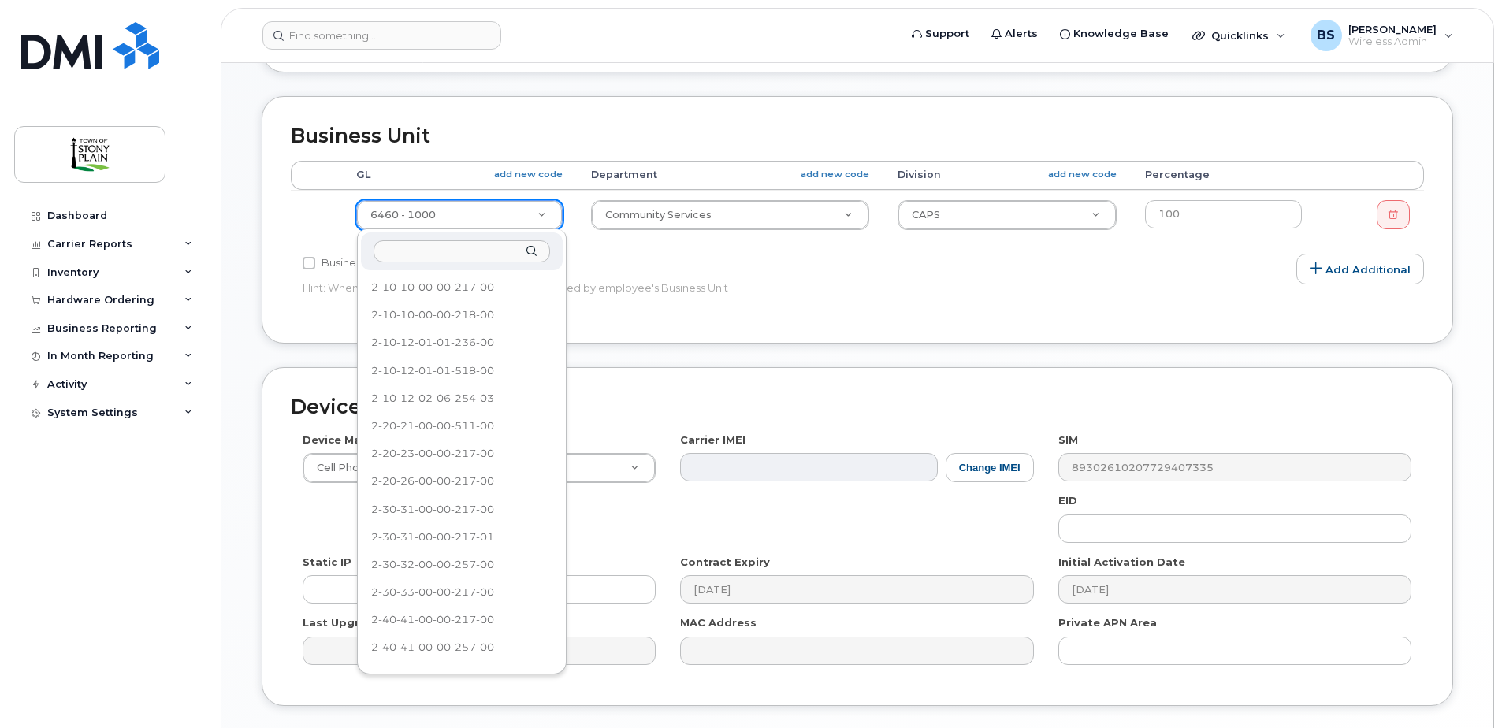
drag, startPoint x: 553, startPoint y: 310, endPoint x: 555, endPoint y: 337, distance: 27.6
click at [555, 337] on ul "2-10-10-00-00-217-00 2-10-10-00-00-218-00 2-10-12-01-01-236-00 2-10-12-01-01-51…" at bounding box center [460, 470] width 199 height 394
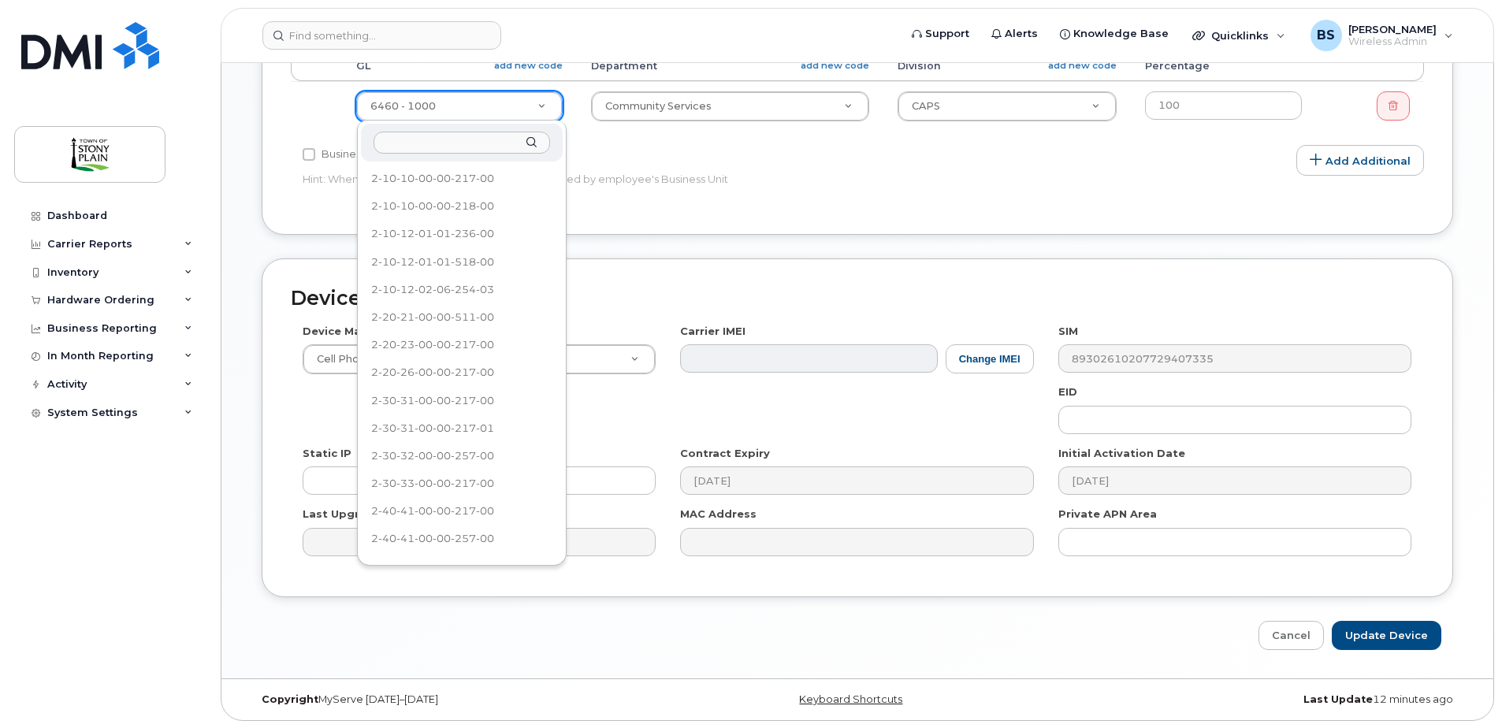
scroll to position [740, 0]
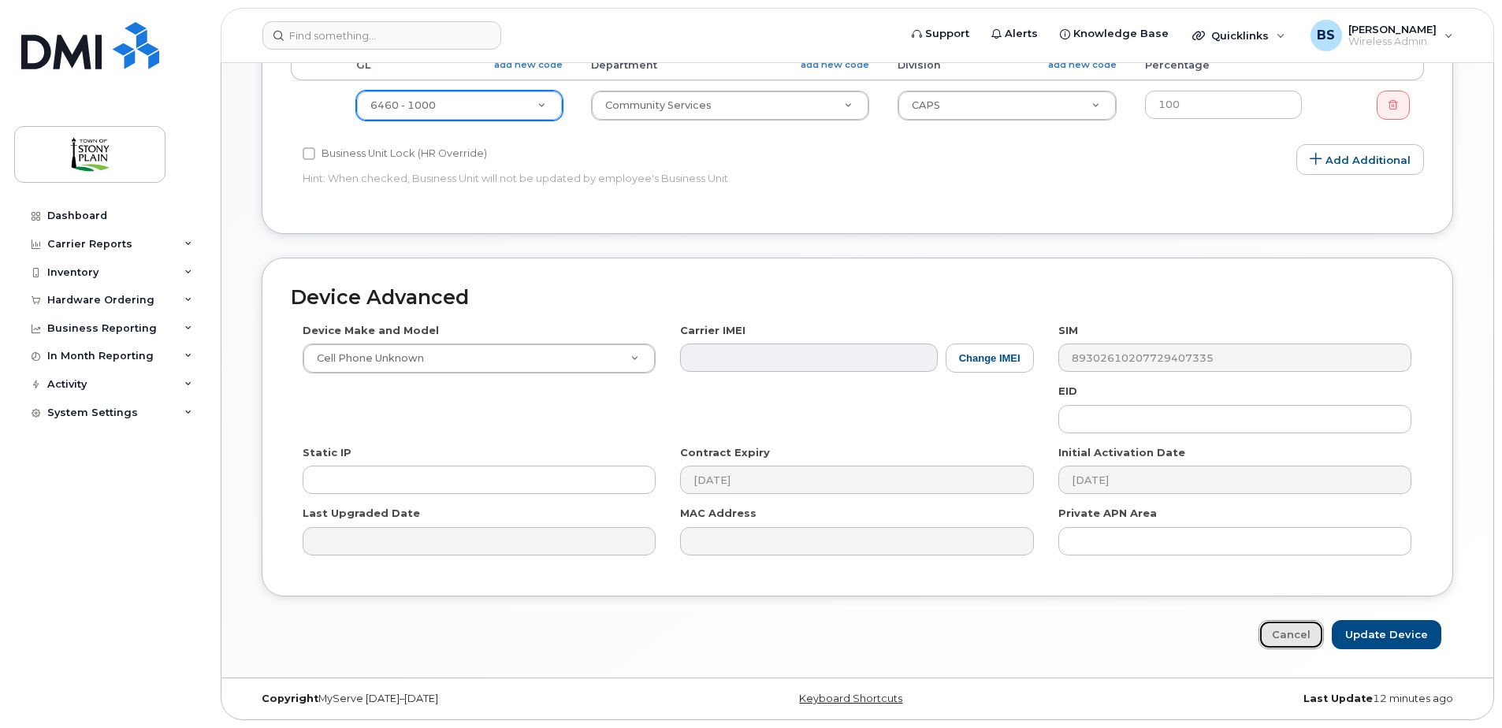
click at [1295, 641] on link "Cancel" at bounding box center [1290, 634] width 65 height 29
